Goal: Task Accomplishment & Management: Use online tool/utility

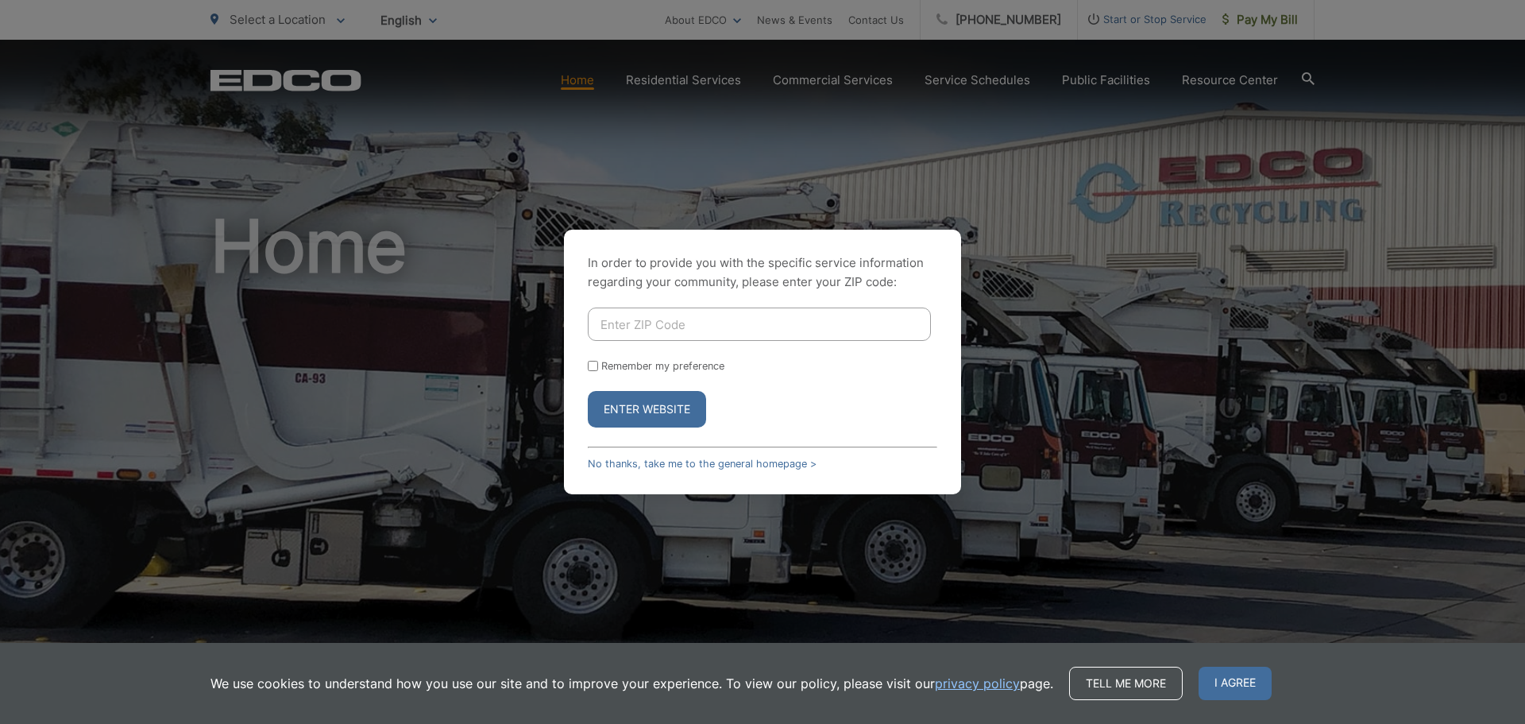
click at [670, 472] on div "In order to provide you with the specific service information regarding your co…" at bounding box center [762, 362] width 397 height 265
click at [676, 469] on div "In order to provide you with the specific service information regarding your co…" at bounding box center [762, 362] width 397 height 265
click at [684, 464] on link "No thanks, take me to the general homepage >" at bounding box center [702, 464] width 229 height 12
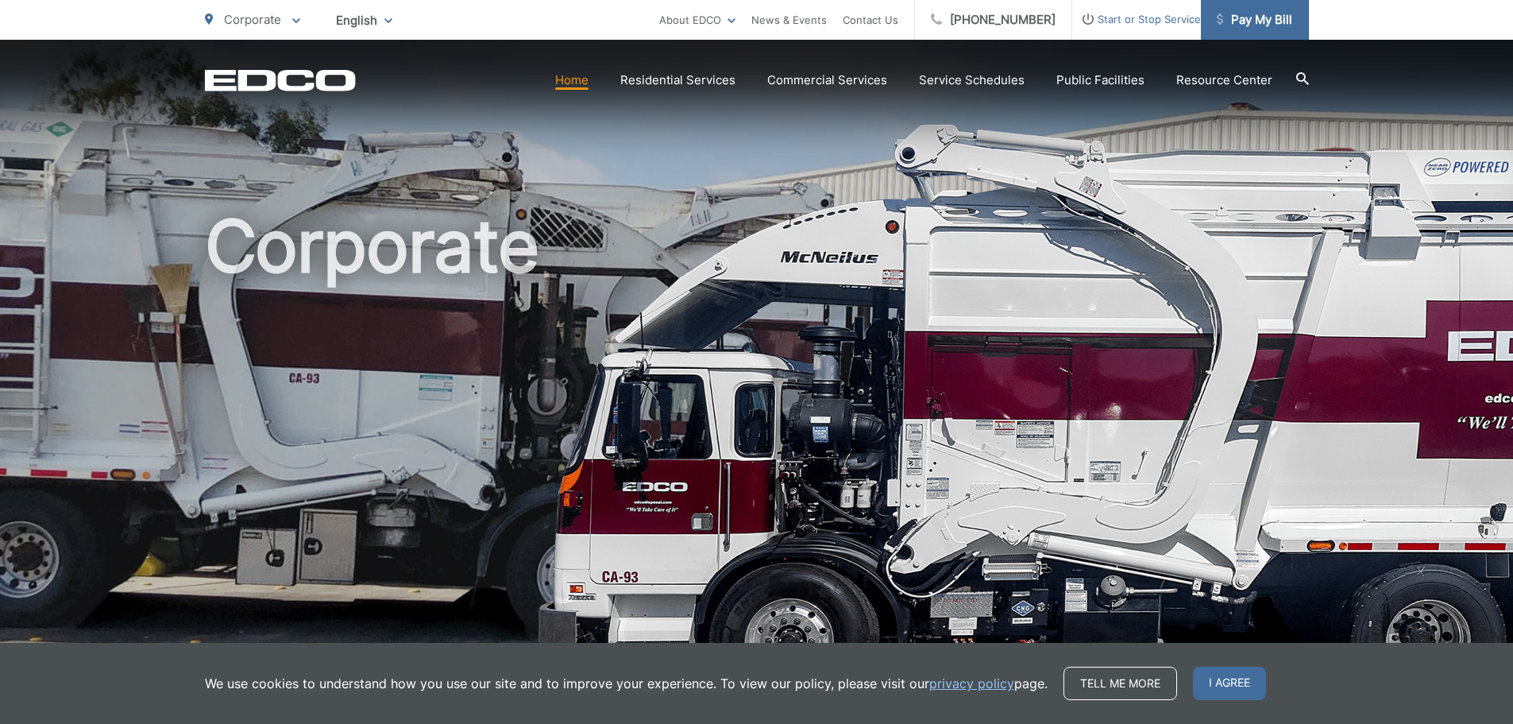
click at [1254, 21] on span "Pay My Bill" at bounding box center [1254, 19] width 75 height 19
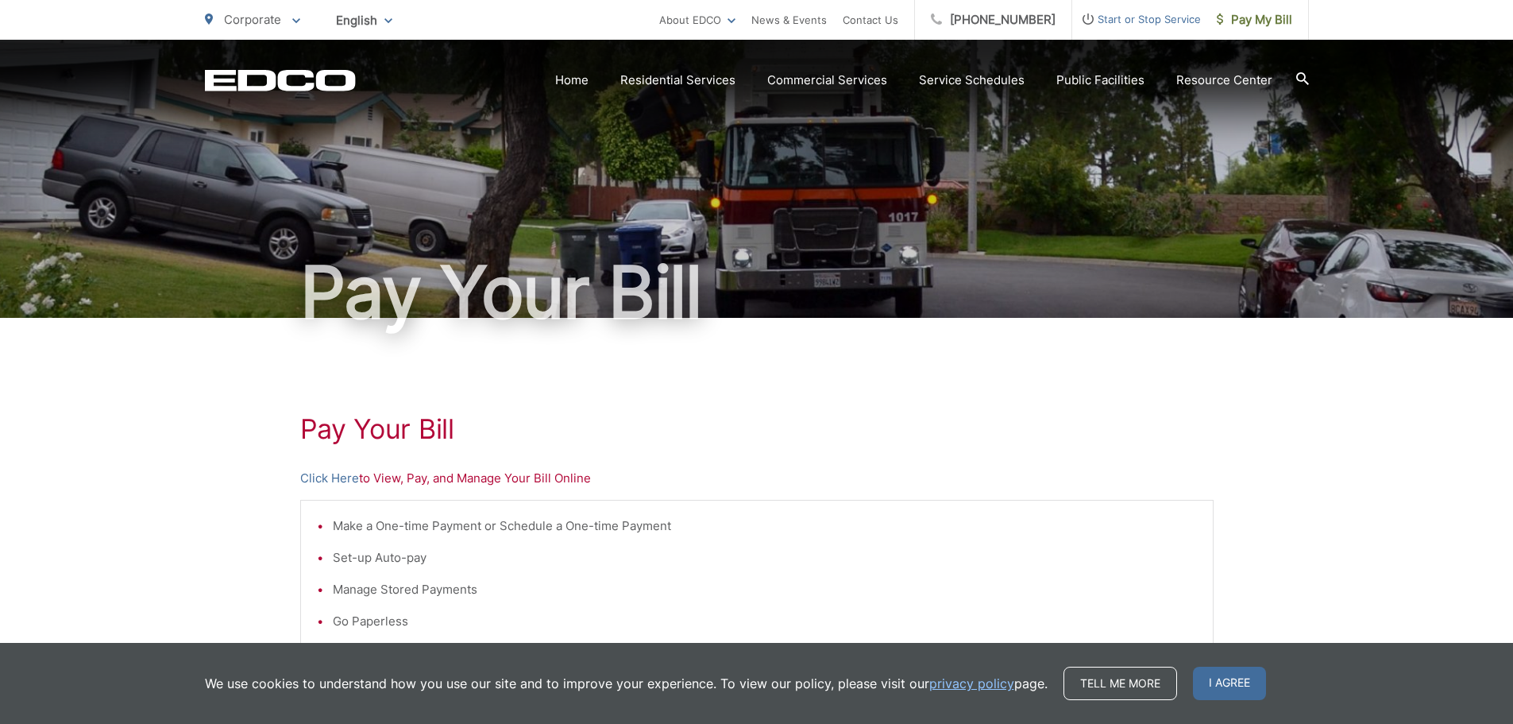
click at [1227, 681] on span "I agree" at bounding box center [1229, 682] width 73 height 33
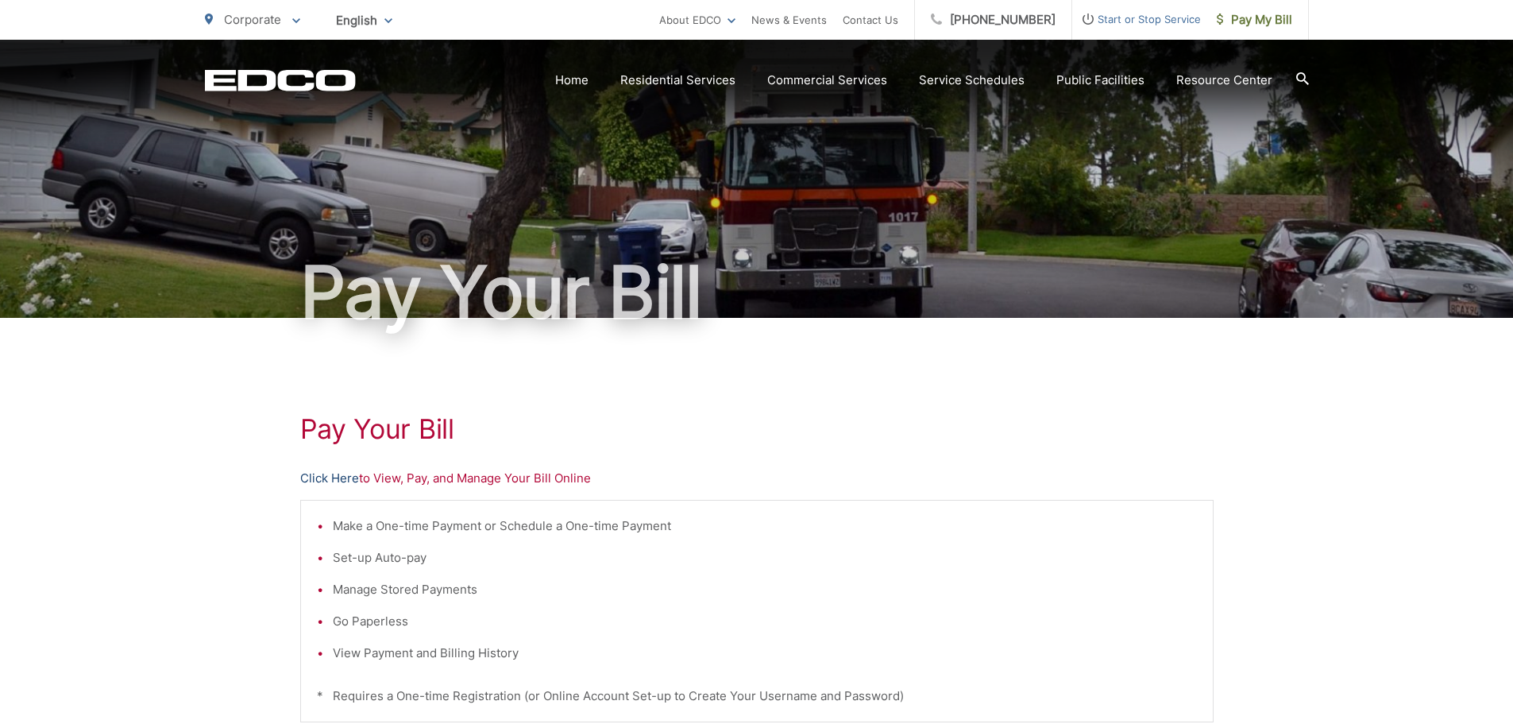
click at [320, 479] on link "Click Here" at bounding box center [329, 478] width 59 height 19
